Goal: Share content: Share content

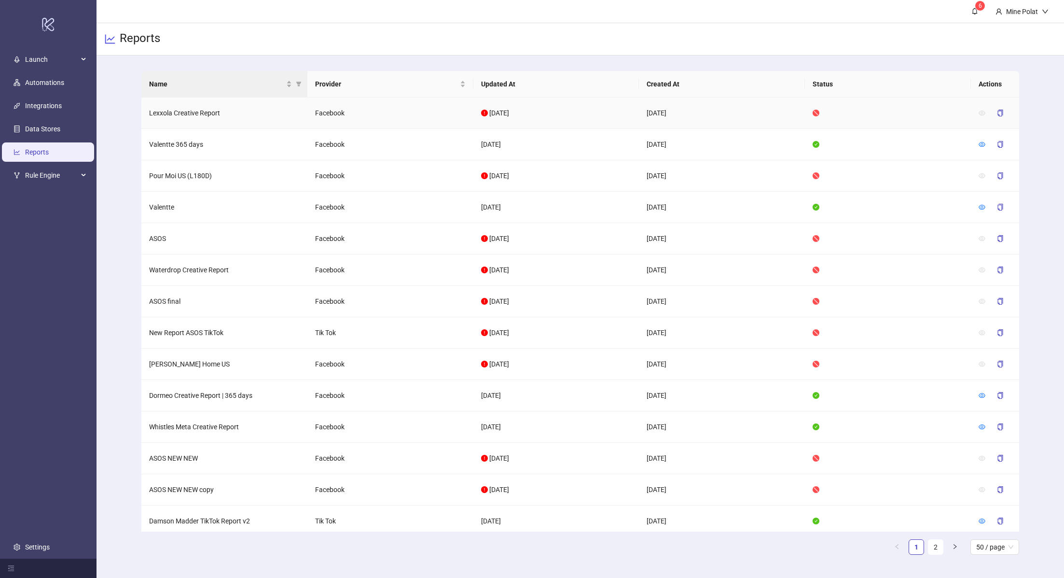
click at [233, 96] on th "Name" at bounding box center [224, 84] width 166 height 27
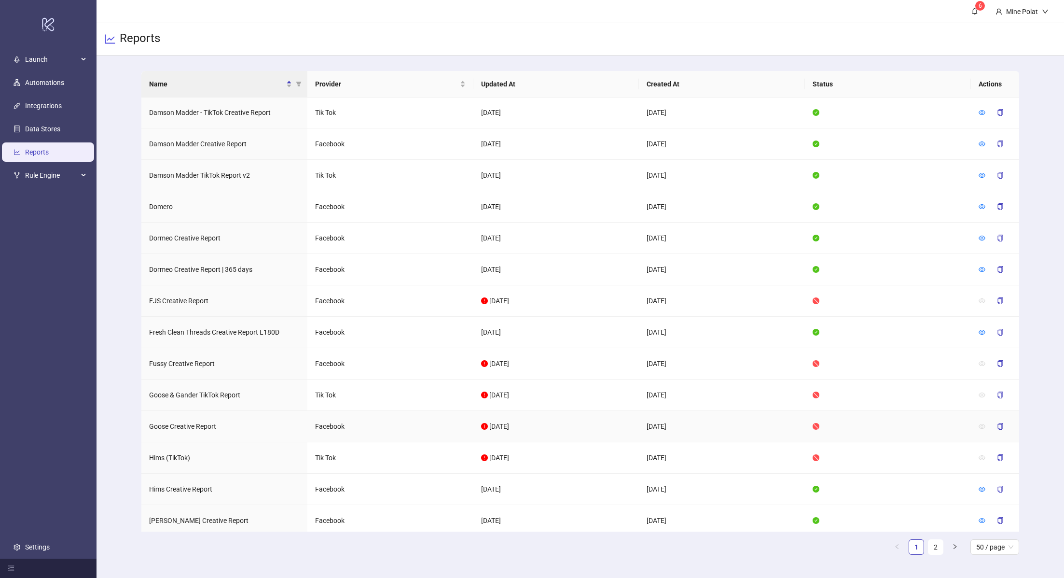
scroll to position [1128, 0]
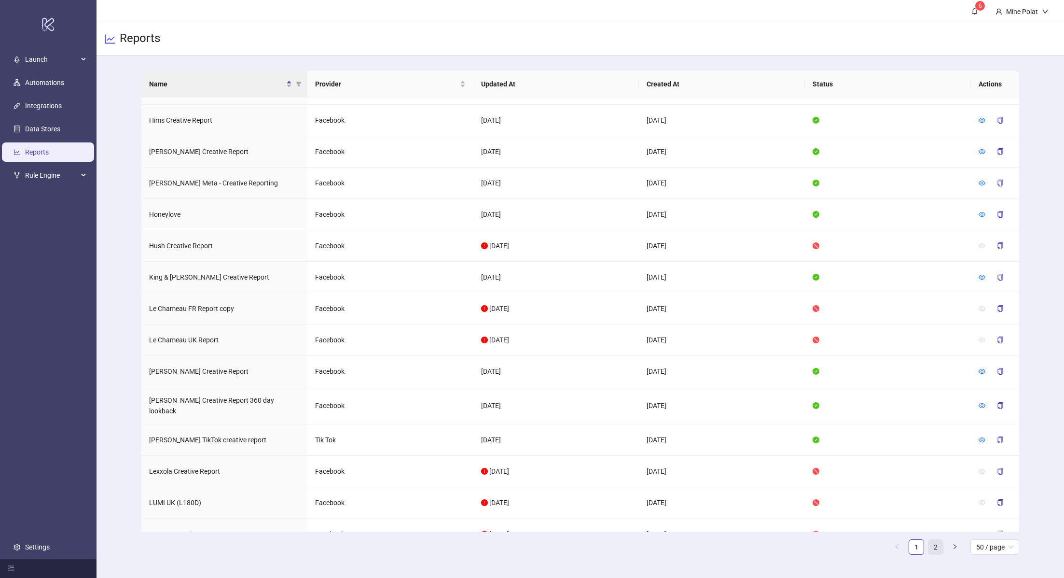
click at [938, 551] on link "2" at bounding box center [935, 546] width 14 height 14
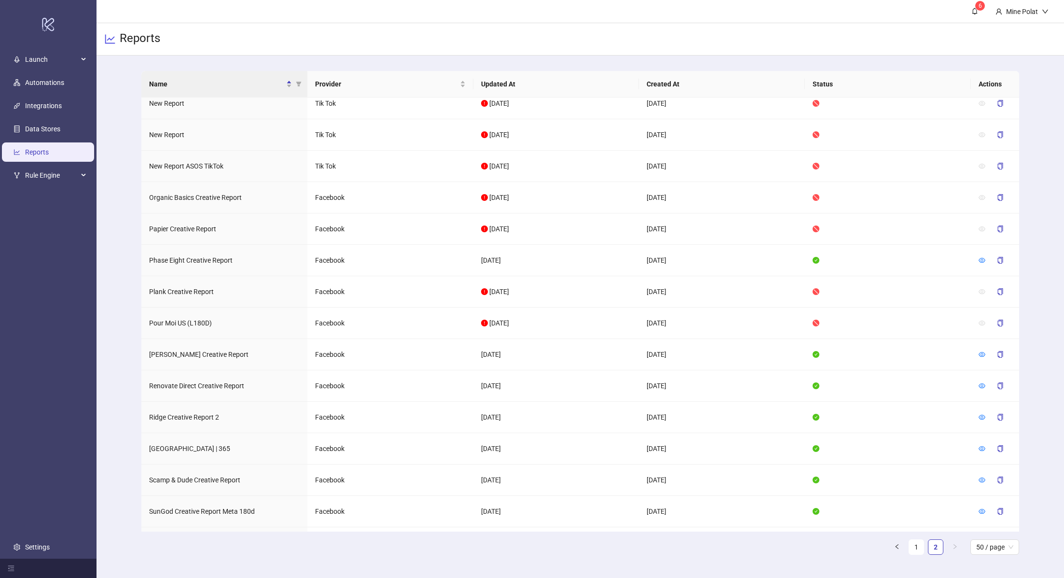
scroll to position [320, 0]
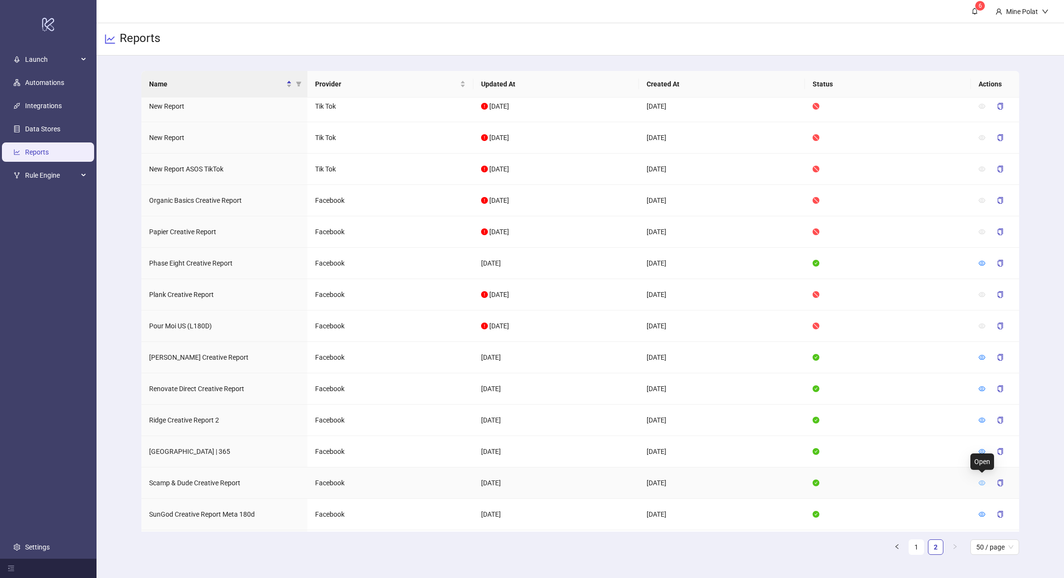
click at [980, 479] on icon "eye" at bounding box center [982, 482] width 7 height 7
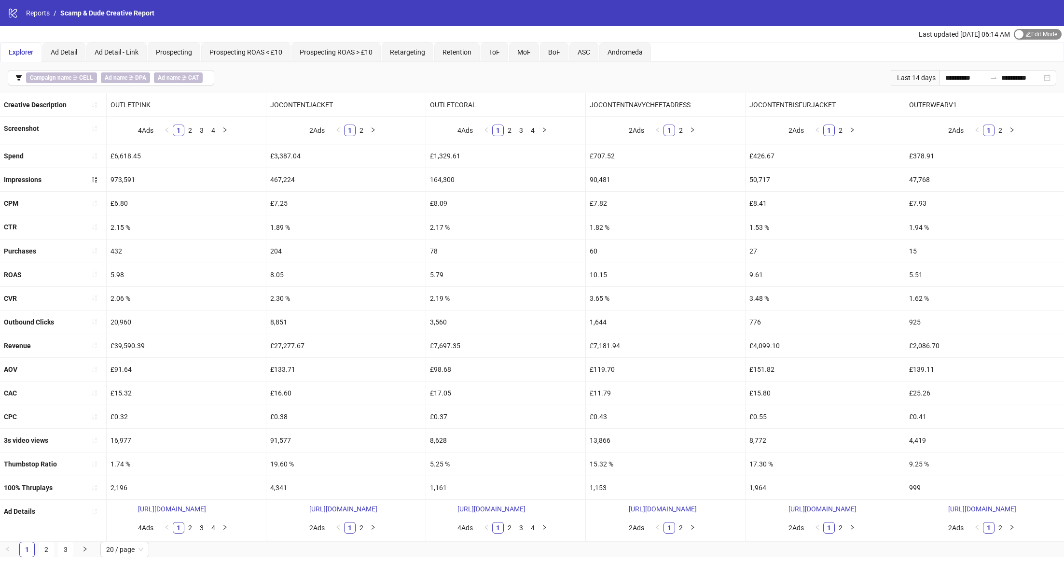
click at [1041, 35] on span "Edit Mode Edit Mode" at bounding box center [1038, 34] width 48 height 11
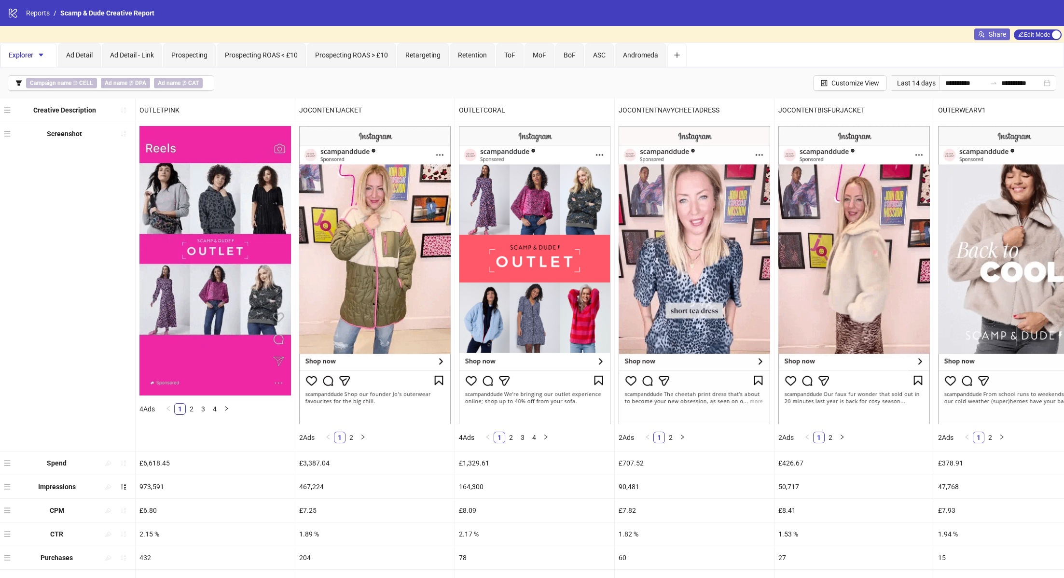
click at [992, 38] on span "Share" at bounding box center [997, 34] width 17 height 8
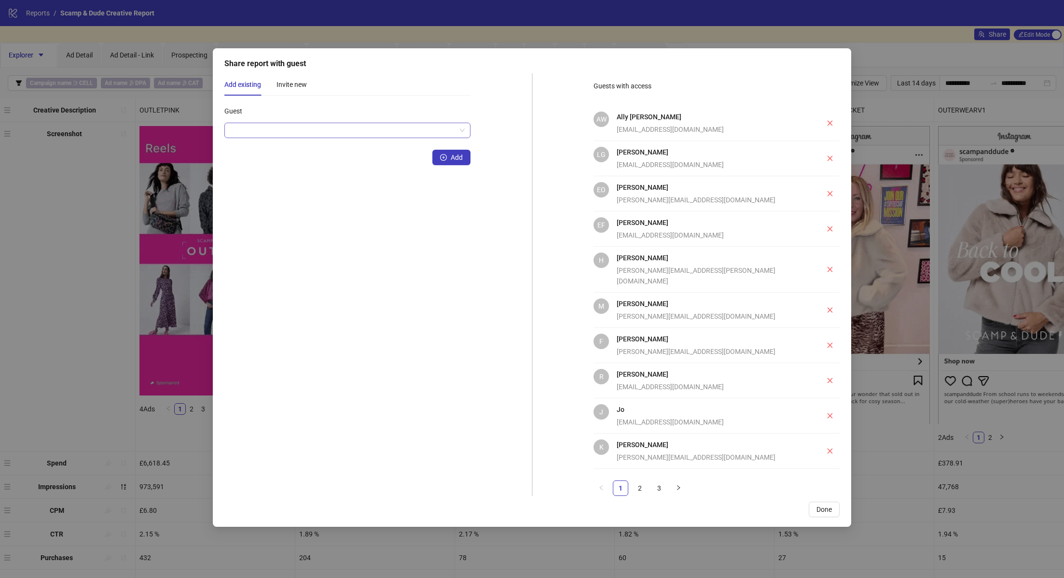
click at [346, 127] on input "Guest" at bounding box center [343, 130] width 226 height 14
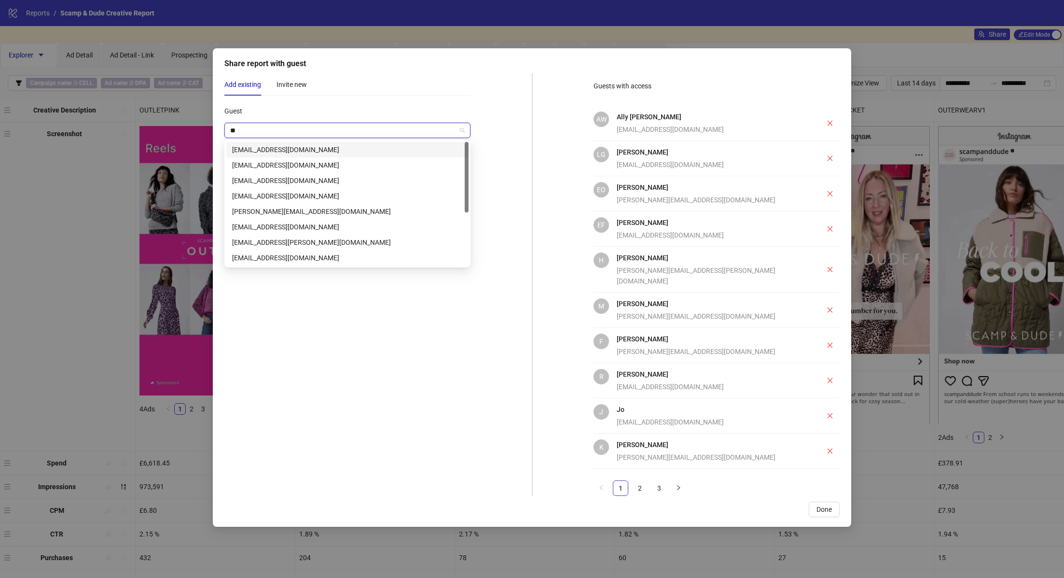
type input "*"
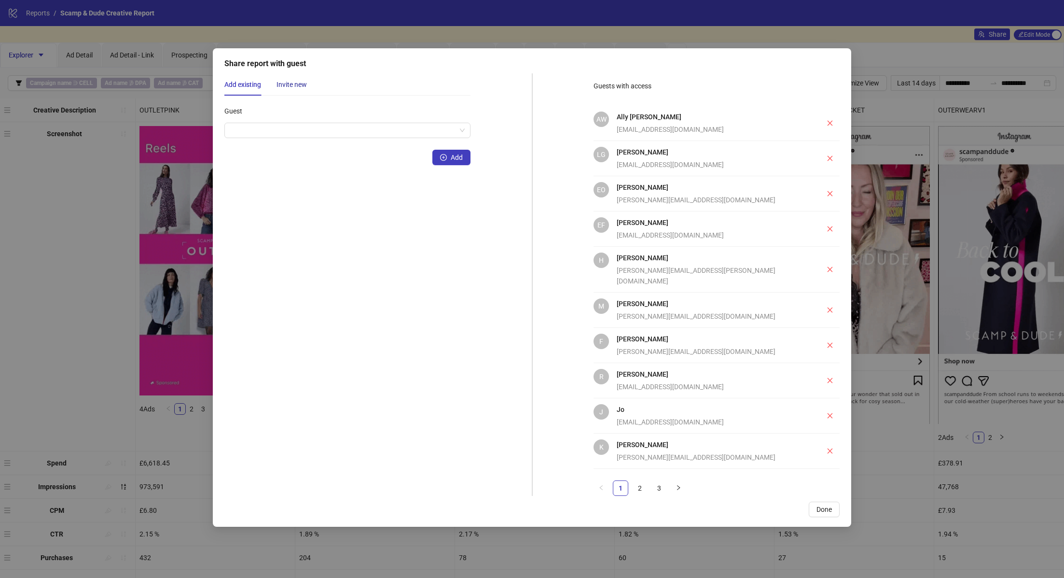
click at [296, 82] on div "Invite new" at bounding box center [292, 84] width 30 height 11
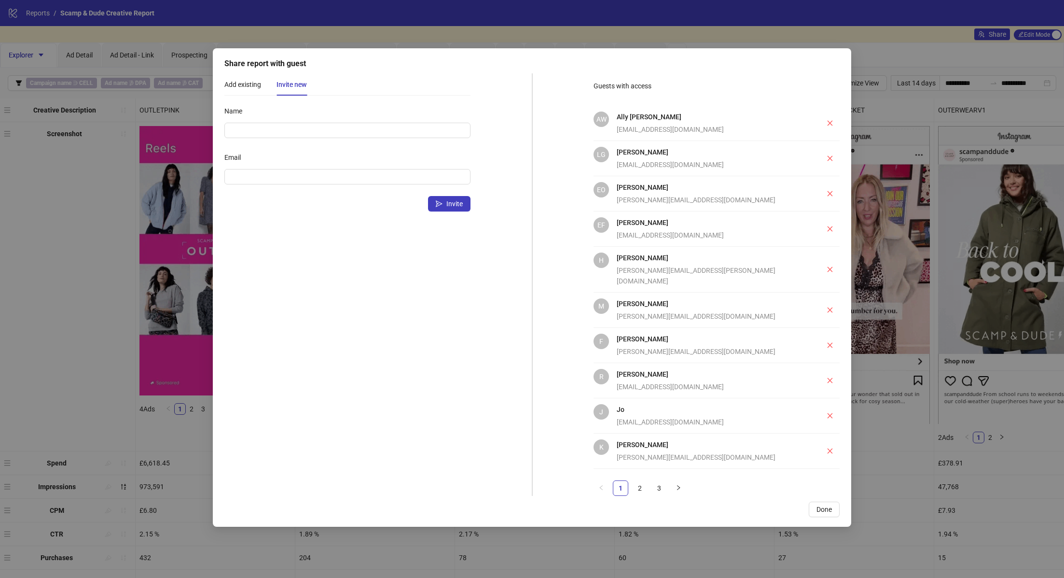
click at [660, 486] on div "Share report with guest Add existing Invite new Guest Add Name Email Invite Gue…" at bounding box center [532, 287] width 638 height 478
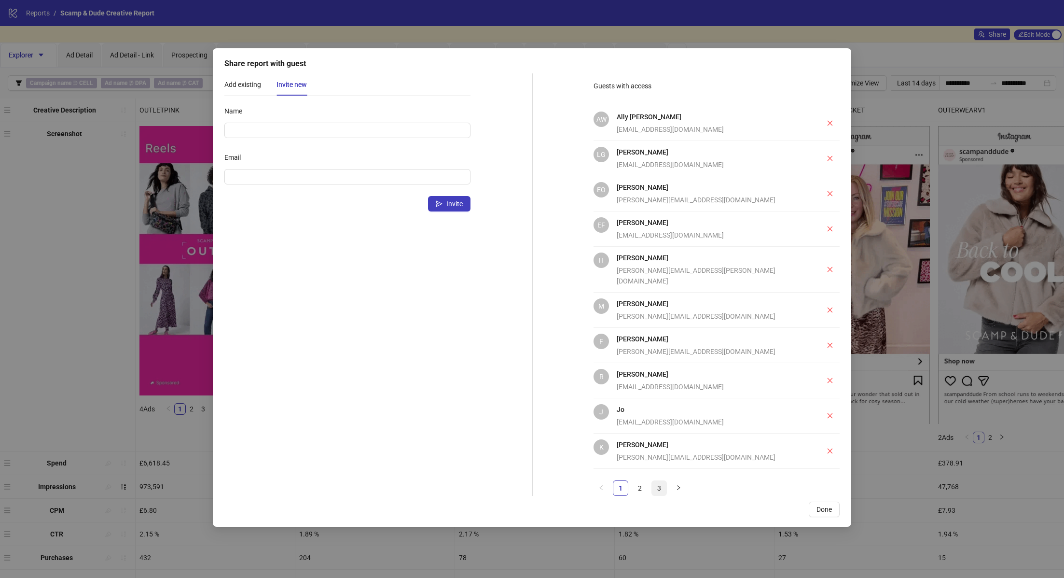
click at [660, 481] on link "3" at bounding box center [659, 488] width 14 height 14
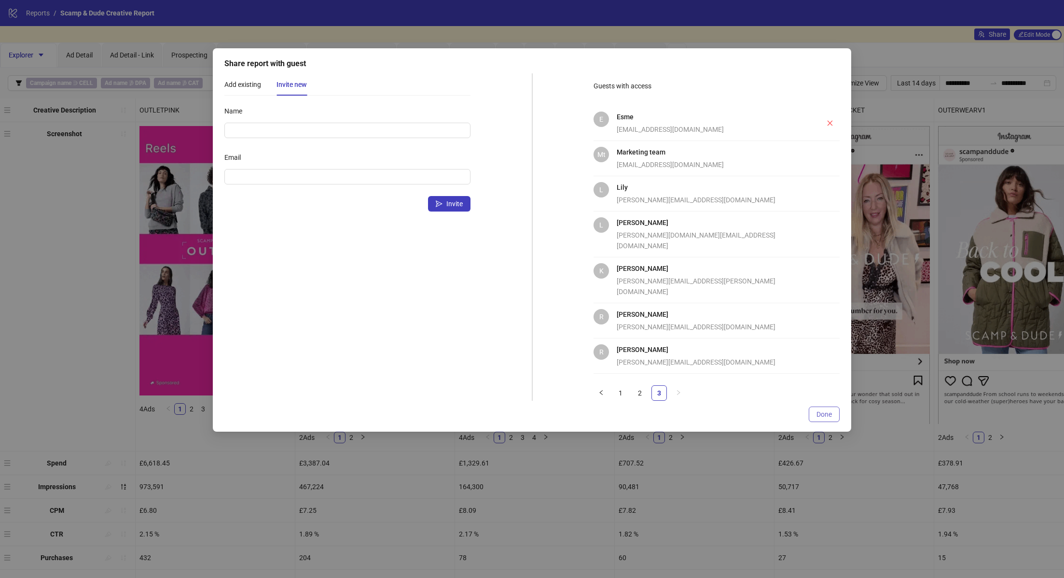
click at [825, 410] on span "Done" at bounding box center [823, 414] width 15 height 8
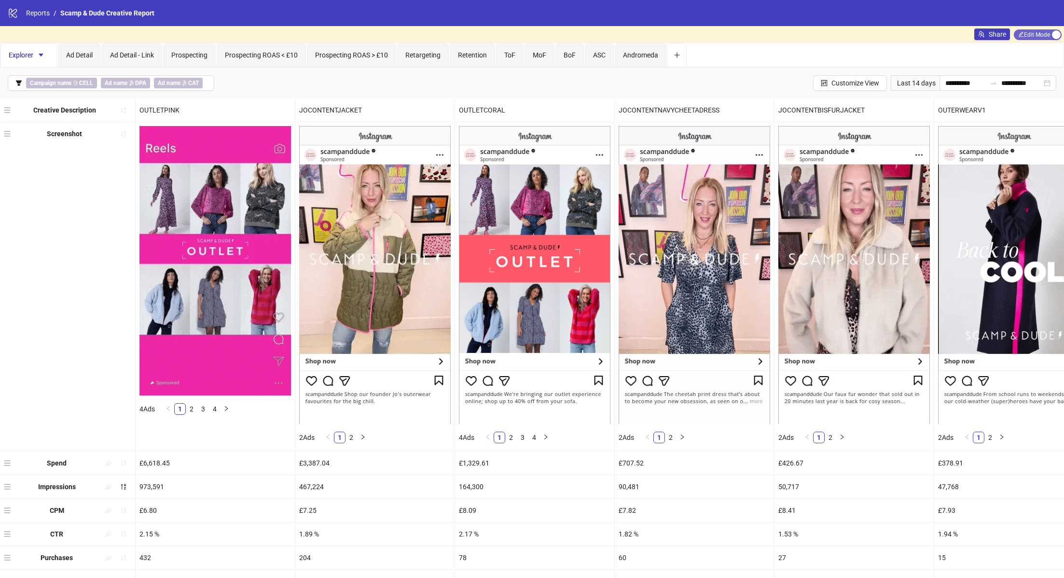
click at [1044, 32] on span "Edit Mode Edit Mode" at bounding box center [1038, 34] width 48 height 11
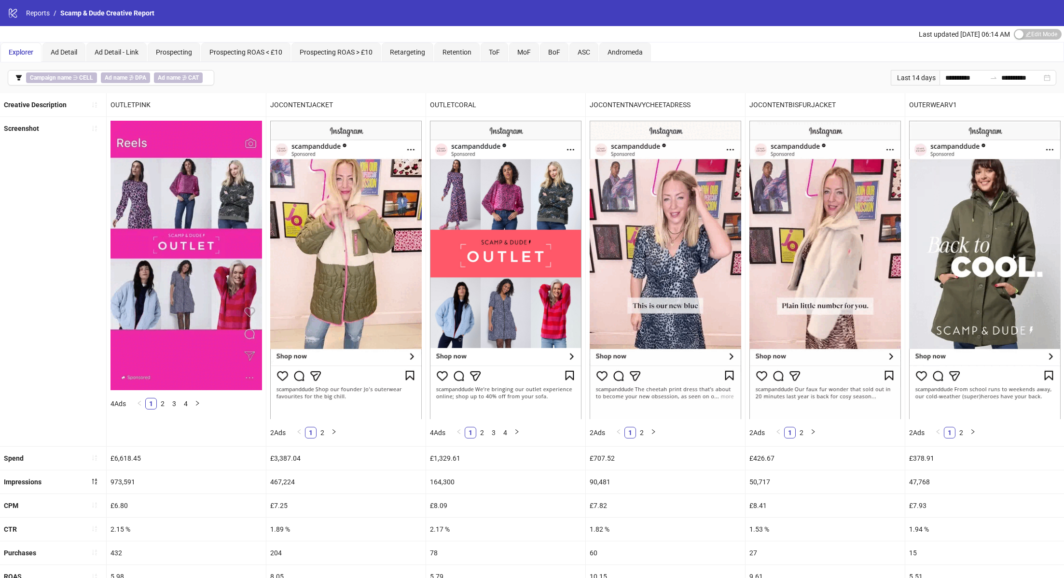
click at [376, 136] on img at bounding box center [346, 270] width 152 height 298
